Goal: Information Seeking & Learning: Learn about a topic

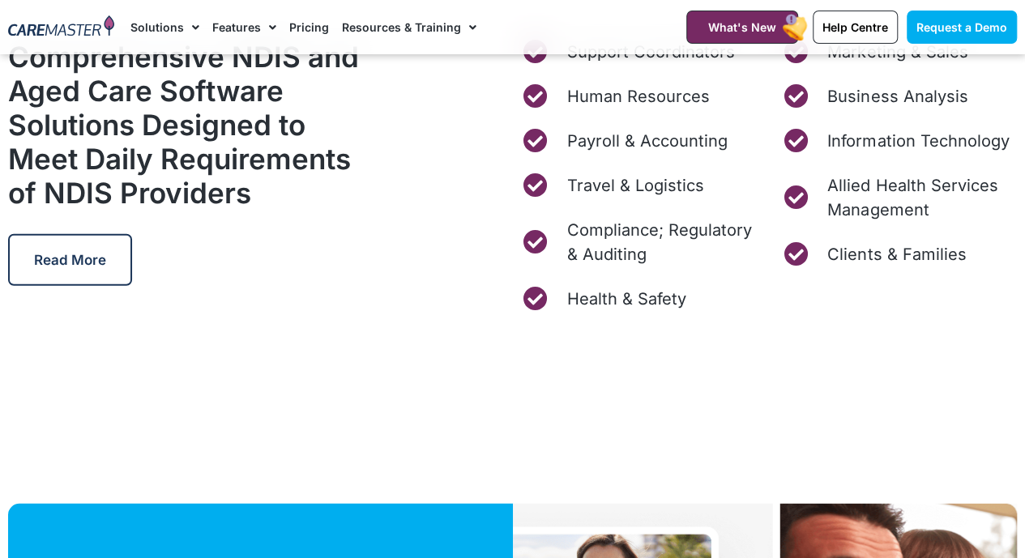
scroll to position [5105, 0]
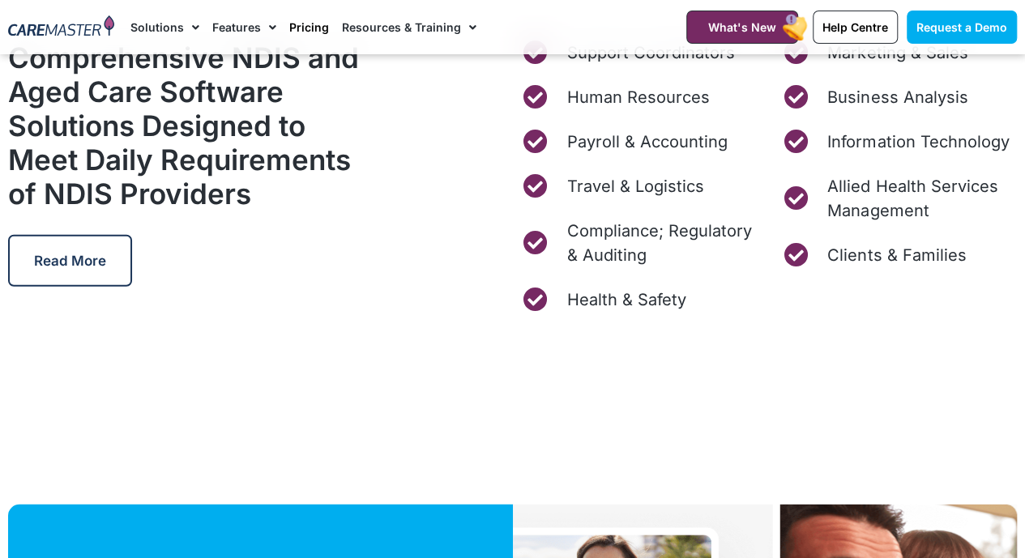
click at [294, 22] on link "Pricing" at bounding box center [309, 27] width 40 height 54
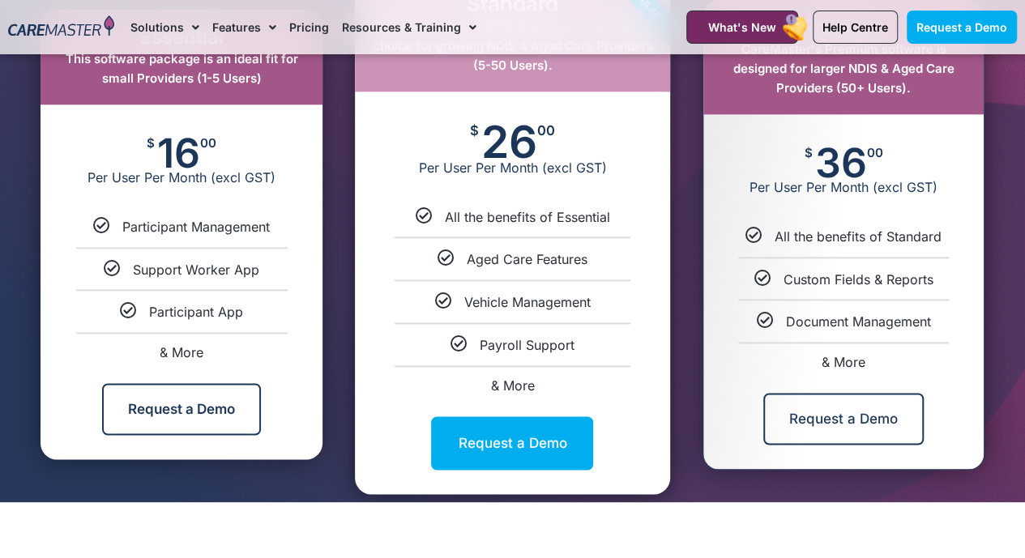
scroll to position [904, 0]
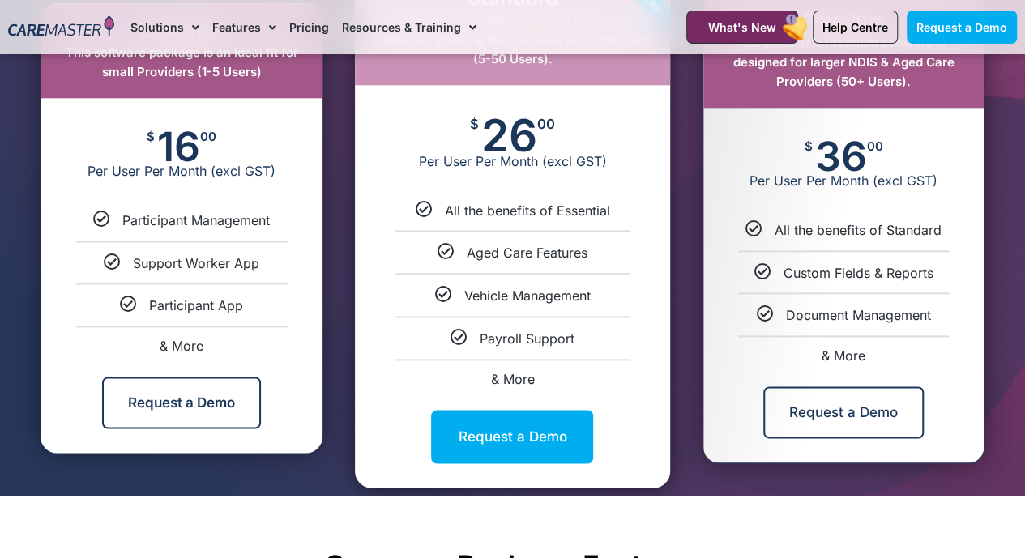
click at [509, 374] on span "& More" at bounding box center [512, 379] width 44 height 16
select select "****"
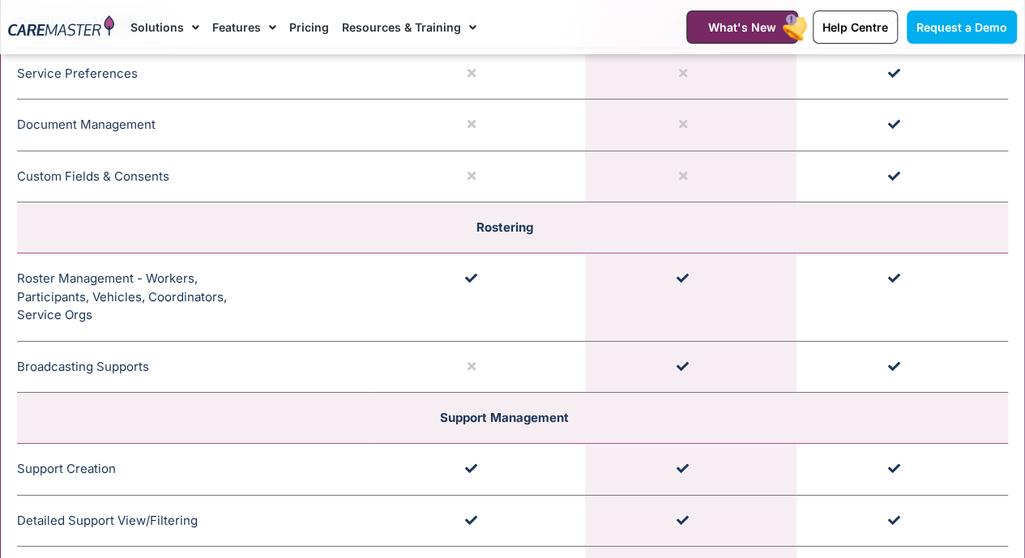
scroll to position [2595, 0]
click at [290, 367] on td "Broadcasting Supports CareMaster's Broadcasting Support functionality notifies …" at bounding box center [195, 366] width 357 height 52
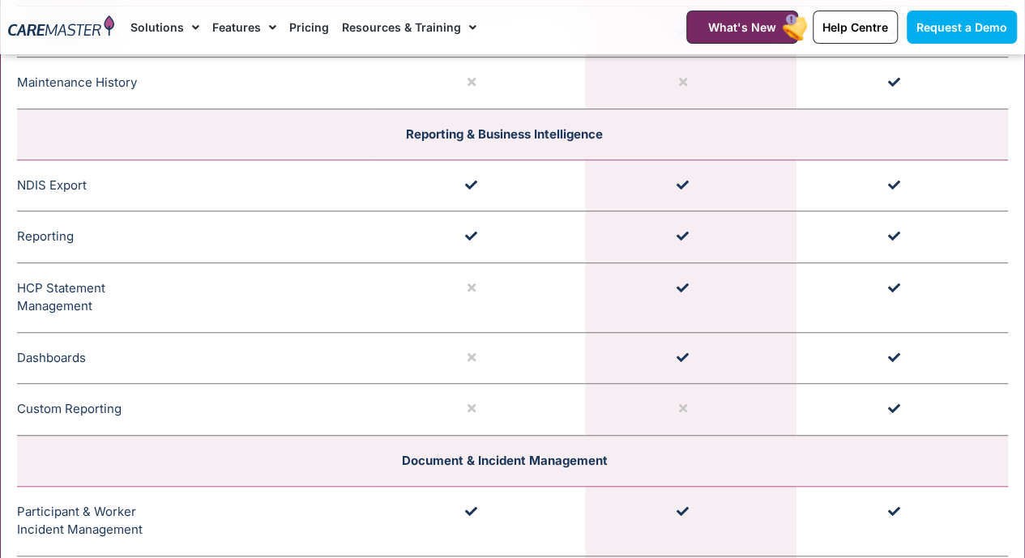
scroll to position [3567, 0]
